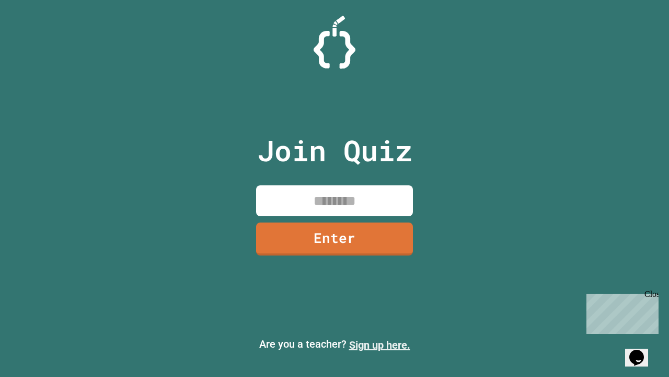
click at [380, 345] on link "Sign up here." at bounding box center [379, 344] width 61 height 13
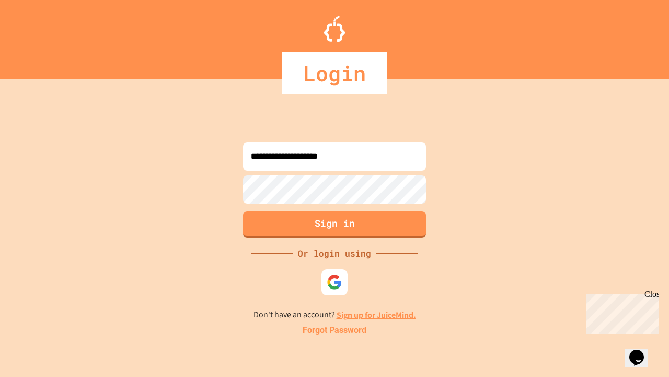
type input "**********"
